Goal: Task Accomplishment & Management: Complete application form

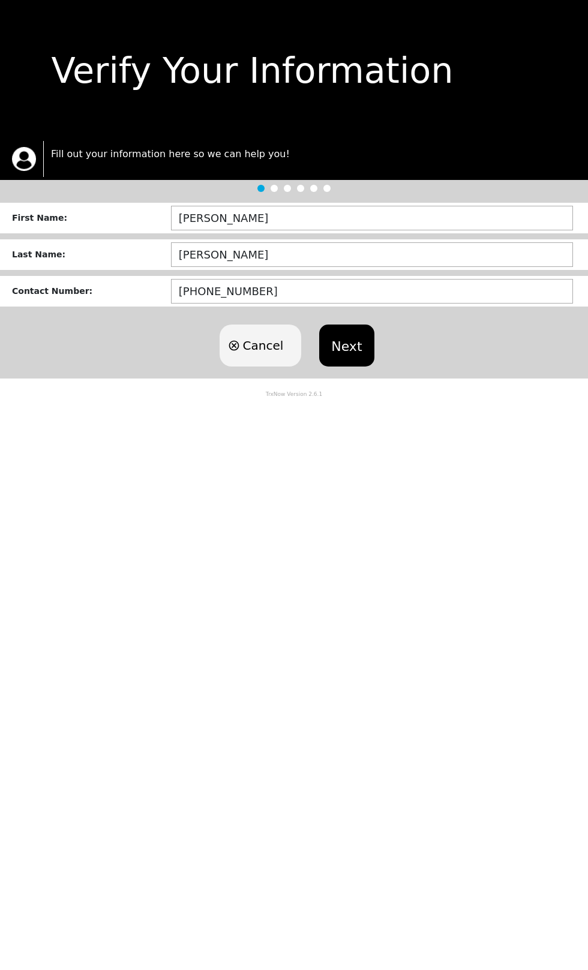
click at [395, 356] on div "Cancel Next" at bounding box center [294, 345] width 588 height 66
click at [366, 366] on button "Next" at bounding box center [346, 345] width 55 height 42
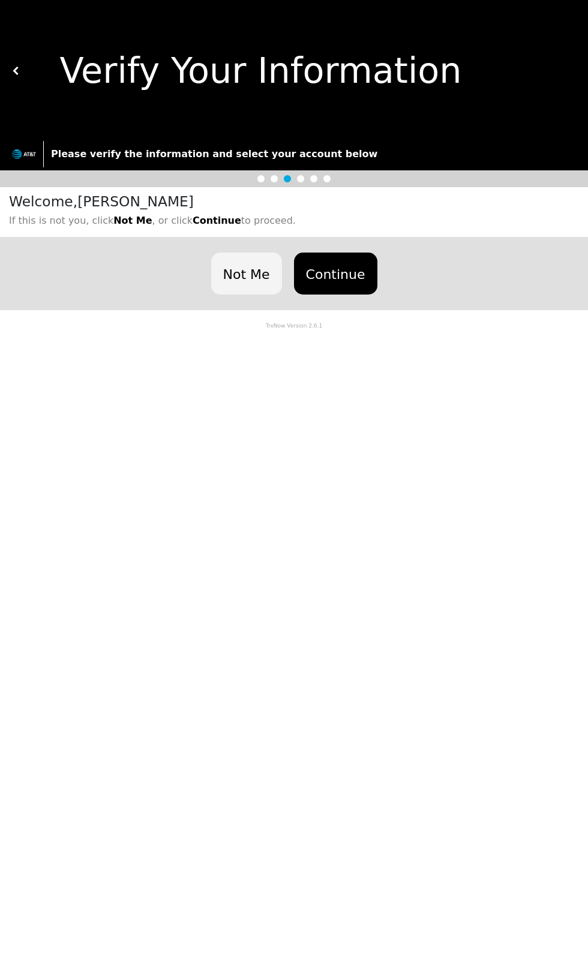
click at [366, 294] on button "Continue" at bounding box center [335, 273] width 83 height 42
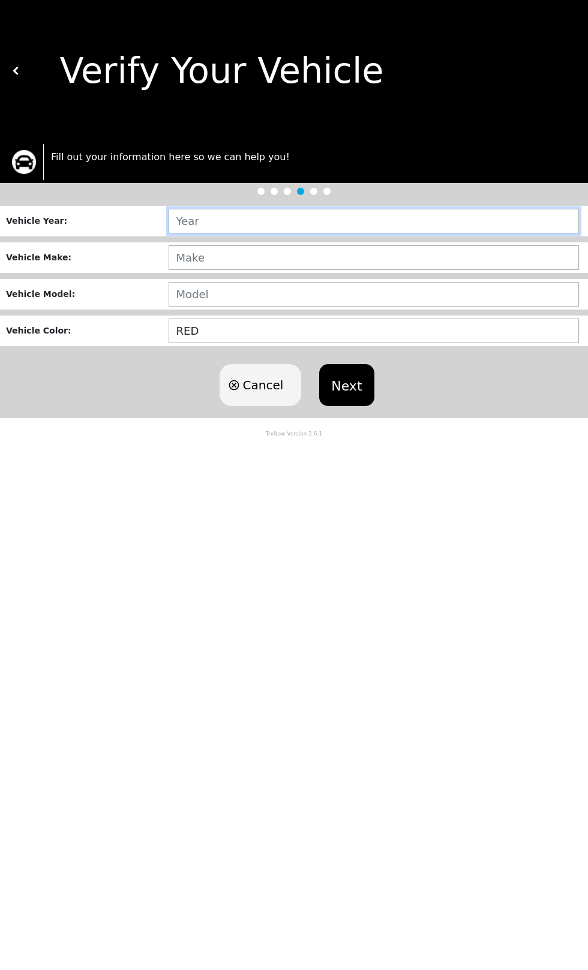
click at [416, 233] on input "text" at bounding box center [373, 221] width 410 height 25
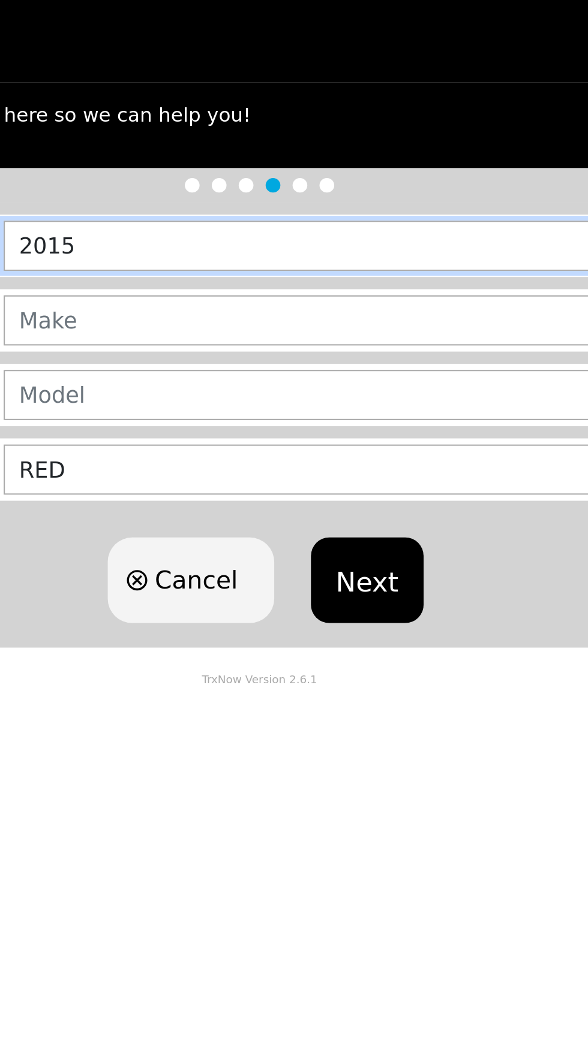
type input "2015"
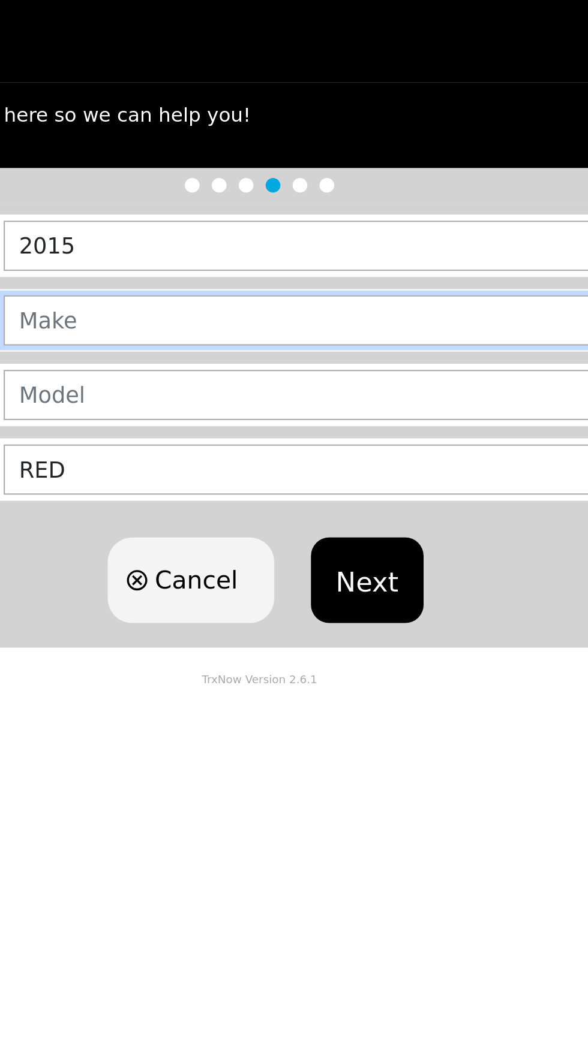
click at [335, 264] on input "text" at bounding box center [373, 257] width 410 height 25
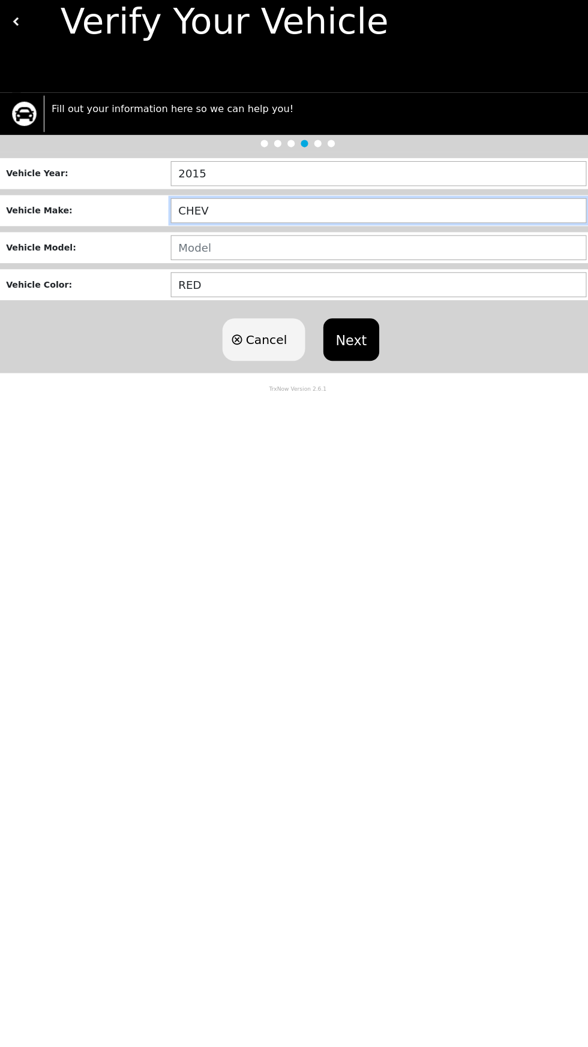
click at [330, 262] on input "CHEV" at bounding box center [373, 257] width 410 height 25
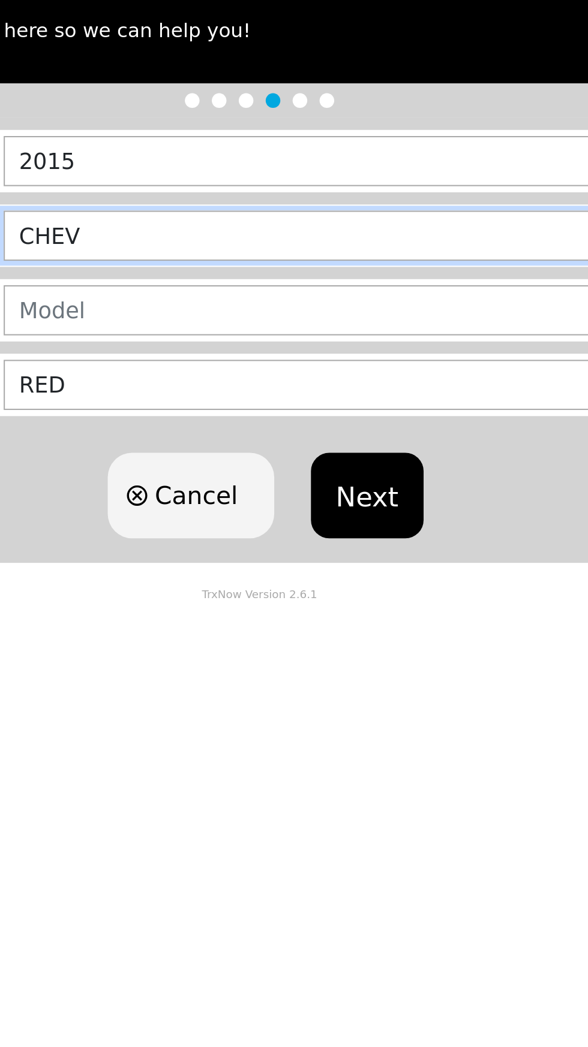
type input "CHEV"
type input "CHEVROLET"
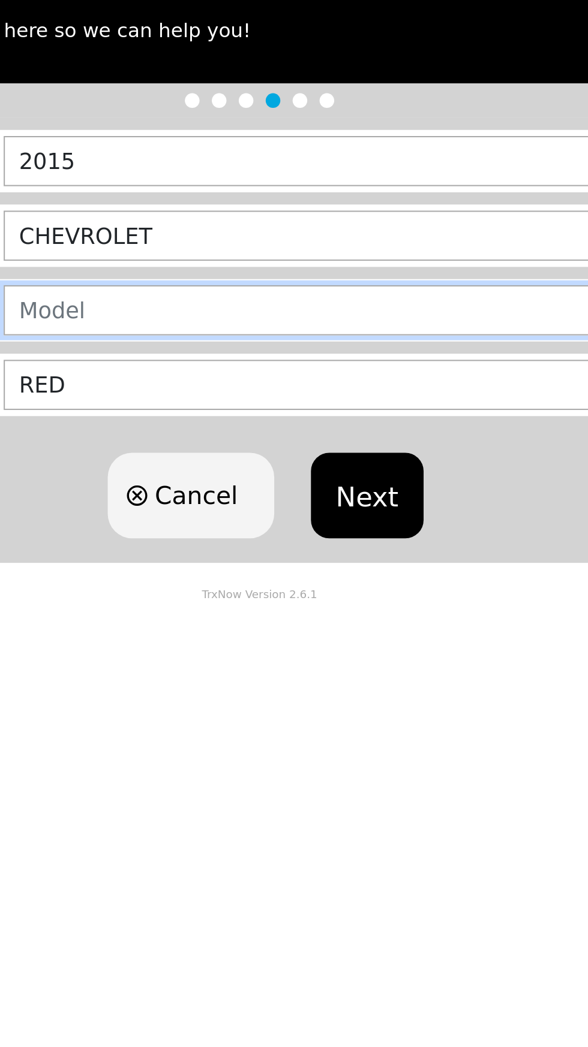
click at [320, 306] on input "text" at bounding box center [373, 294] width 410 height 25
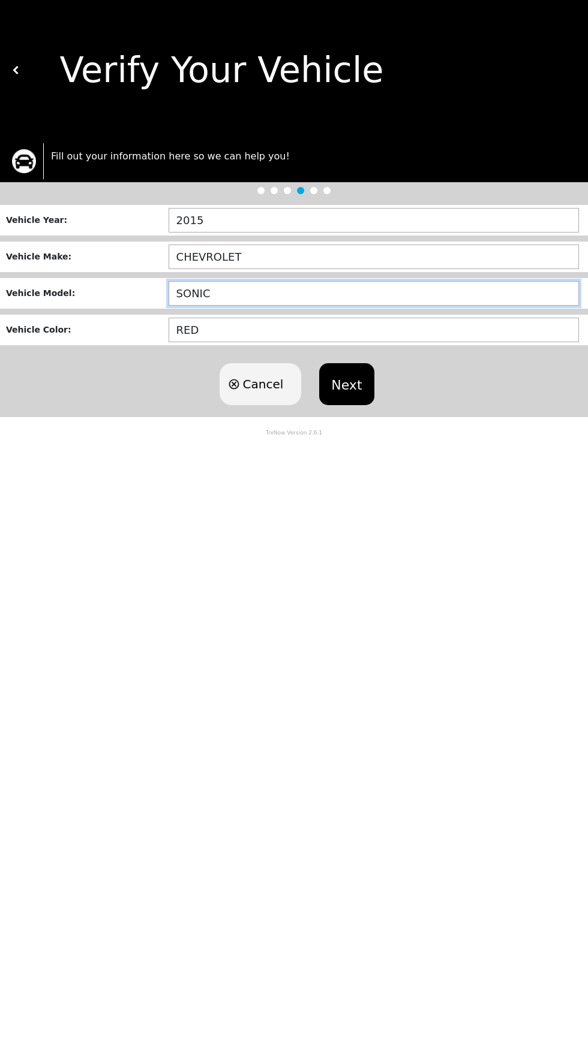
type input "SONIC"
click at [361, 406] on button "Next" at bounding box center [346, 385] width 55 height 42
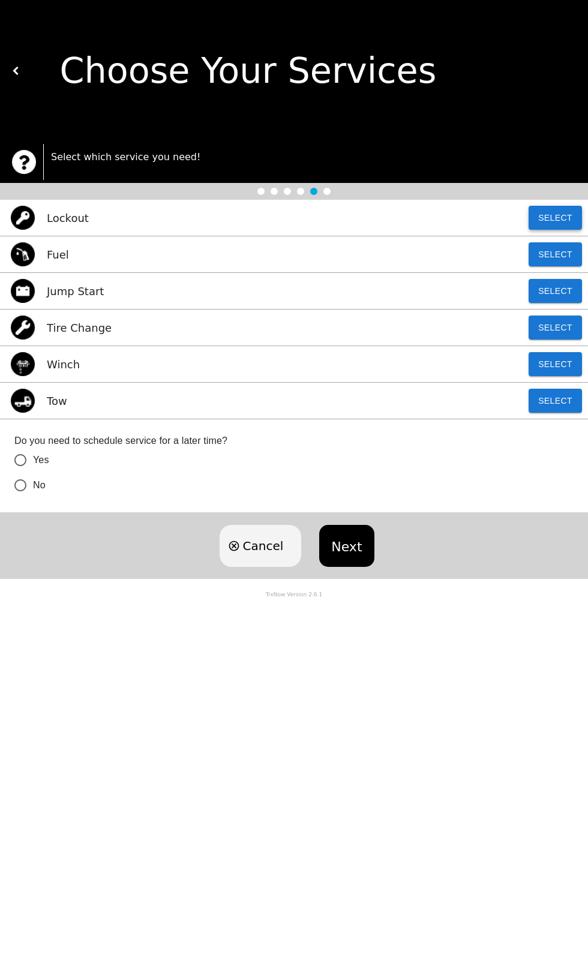
click at [561, 223] on button "Select" at bounding box center [554, 218] width 53 height 24
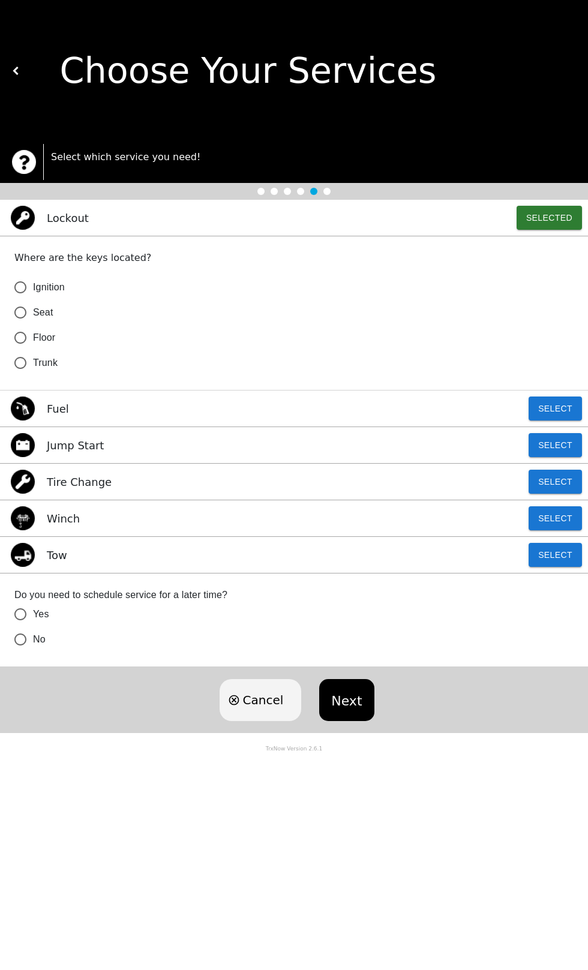
click at [63, 294] on span "Ignition" at bounding box center [49, 287] width 32 height 14
click at [33, 294] on input "Ignition" at bounding box center [20, 287] width 25 height 25
click at [365, 721] on button "Next" at bounding box center [346, 700] width 55 height 42
radio input "true"
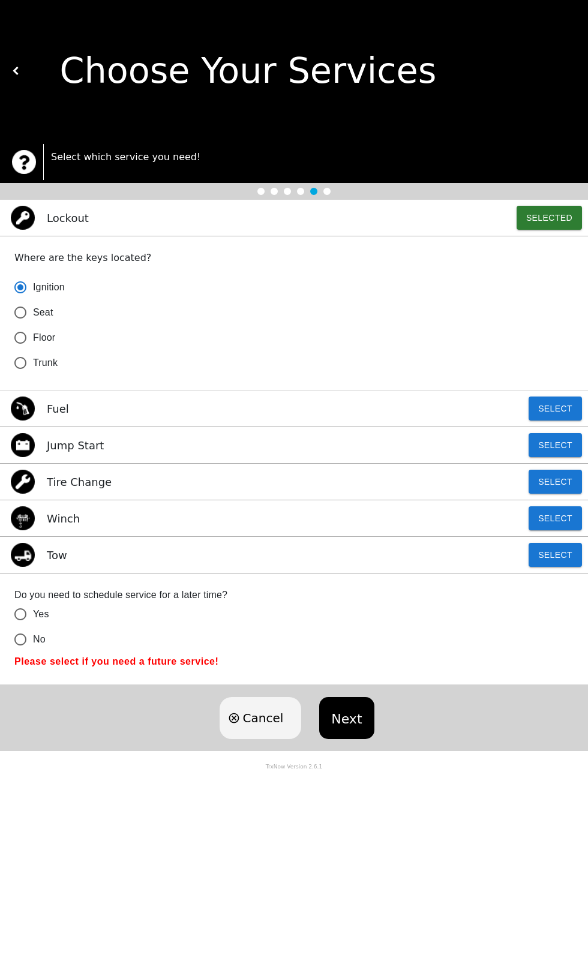
click at [29, 652] on input "No" at bounding box center [20, 639] width 25 height 25
radio input "false"
click at [362, 739] on button "Next" at bounding box center [346, 718] width 55 height 42
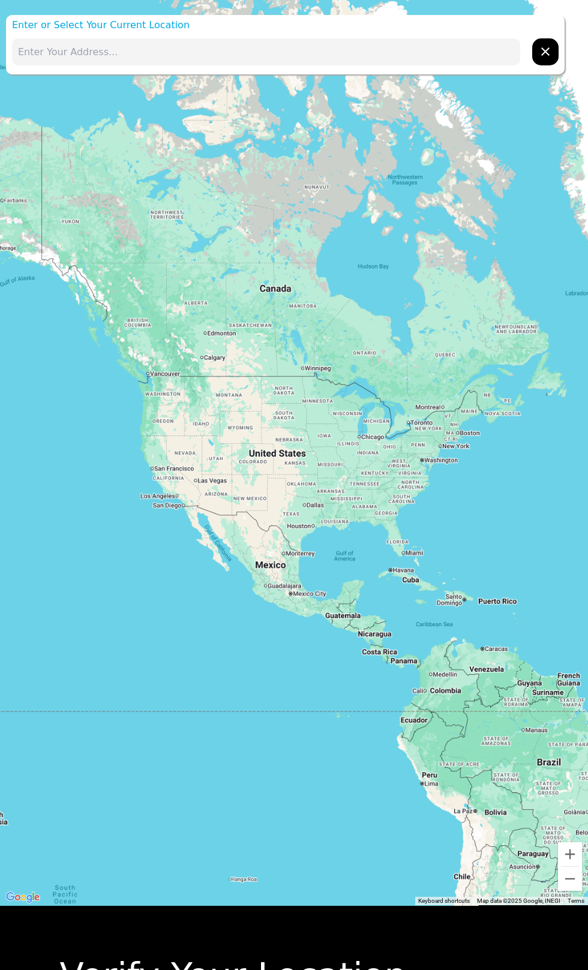
click at [452, 50] on input "text" at bounding box center [266, 51] width 508 height 27
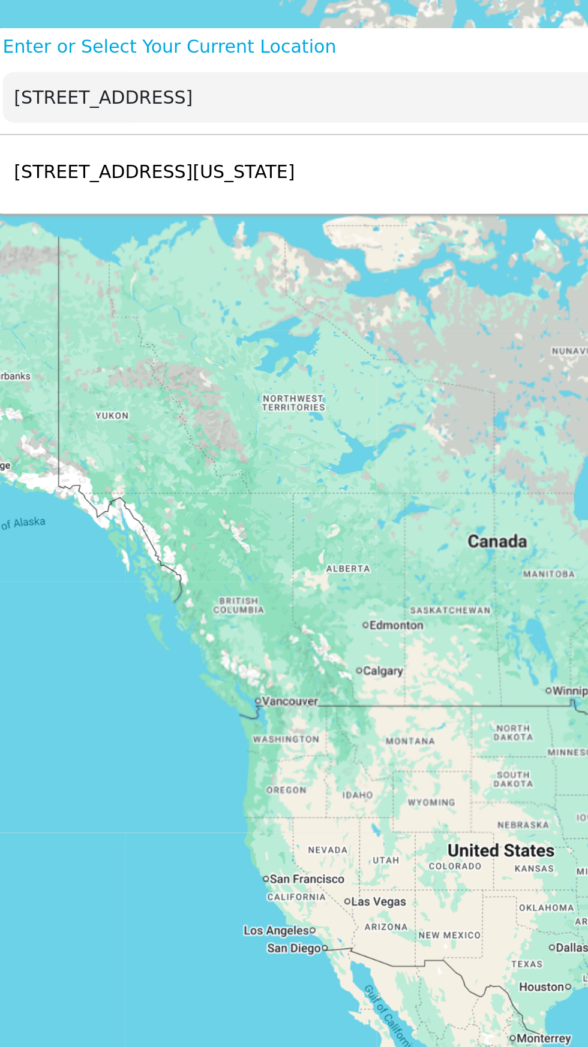
click at [167, 97] on p "[STREET_ADDRESS][US_STATE]" at bounding box center [89, 92] width 155 height 14
type input "[STREET_ADDRESS][US_STATE]"
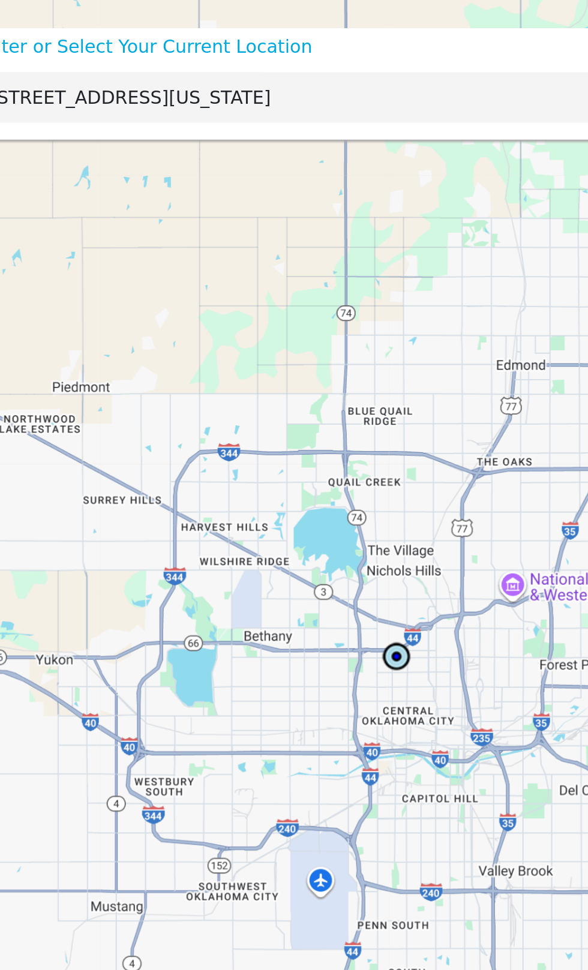
click at [270, 58] on input "[STREET_ADDRESS][US_STATE]" at bounding box center [266, 51] width 508 height 27
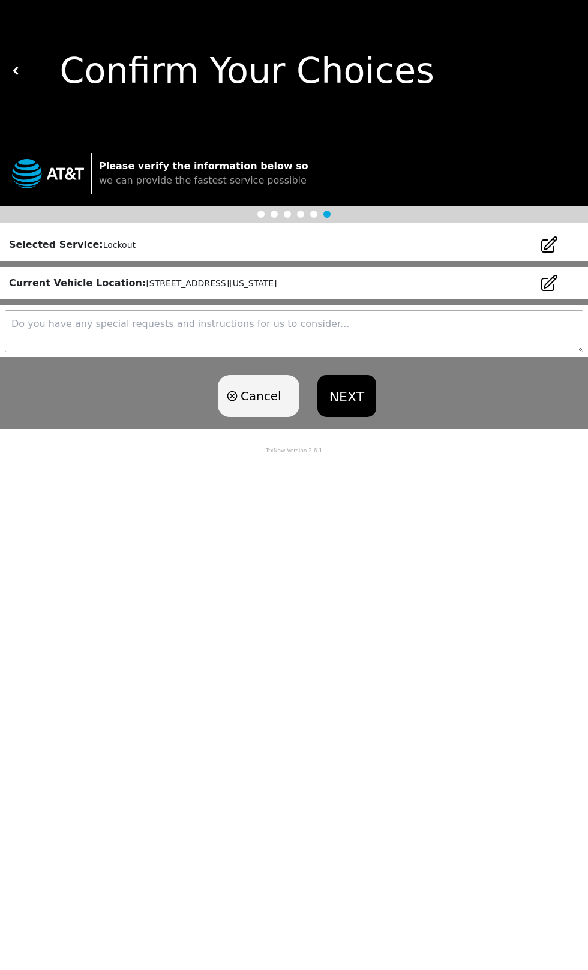
click at [354, 417] on button "NEXT" at bounding box center [346, 396] width 59 height 42
